Goal: Communication & Community: Participate in discussion

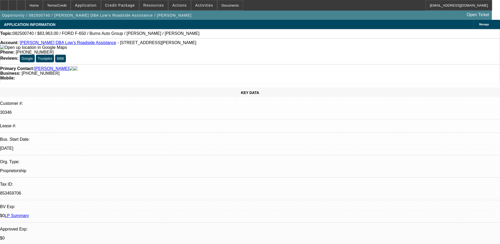
select select "0"
select select "6"
select select "0"
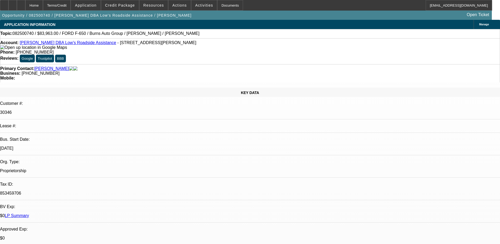
select select "0"
select select "6"
select select "0"
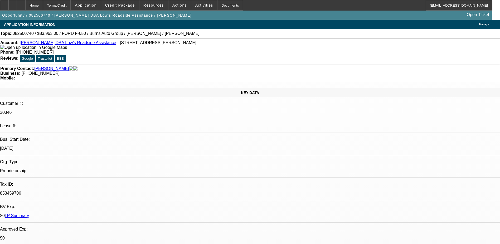
select select "0"
select select "6"
